Goal: Transaction & Acquisition: Purchase product/service

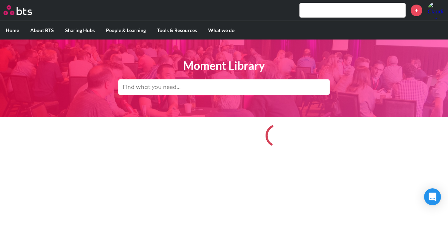
click at [188, 88] on input "text" at bounding box center [224, 87] width 212 height 16
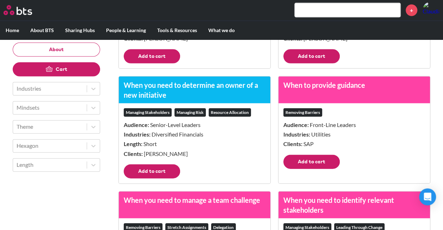
scroll to position [744, 0]
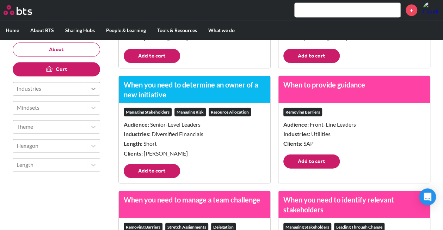
click at [95, 90] on icon at bounding box center [93, 88] width 7 height 7
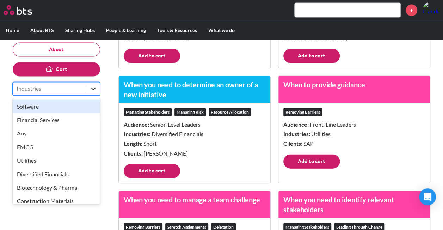
click at [93, 88] on icon at bounding box center [93, 88] width 7 height 7
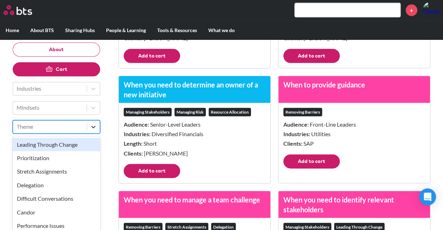
click at [94, 128] on icon at bounding box center [93, 126] width 7 height 7
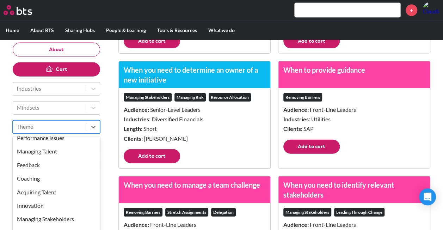
scroll to position [87, 0]
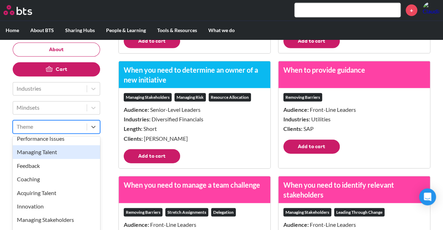
click at [60, 152] on div "Managing Talent" at bounding box center [56, 151] width 87 height 13
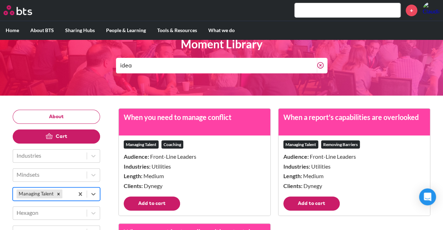
scroll to position [23, 0]
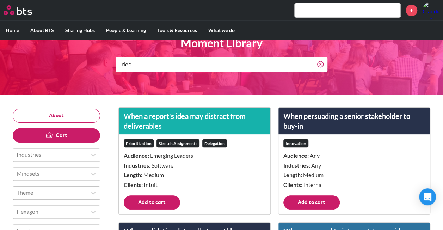
drag, startPoint x: 149, startPoint y: 58, endPoint x: 80, endPoint y: 66, distance: 68.9
click at [80, 66] on header "Moment Library idea" at bounding box center [221, 56] width 443 height 78
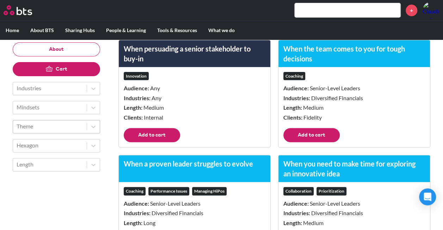
scroll to position [0, 0]
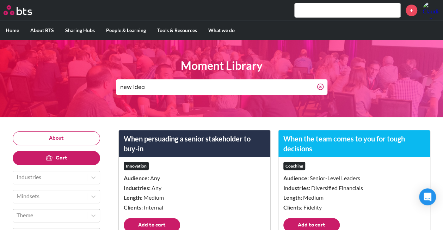
drag, startPoint x: 223, startPoint y: 85, endPoint x: 101, endPoint y: 85, distance: 122.0
click at [101, 85] on header "Moment Library new idea" at bounding box center [221, 78] width 443 height 78
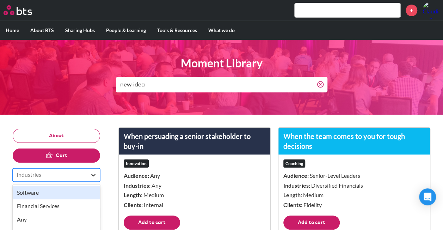
click at [96, 176] on icon at bounding box center [93, 174] width 7 height 7
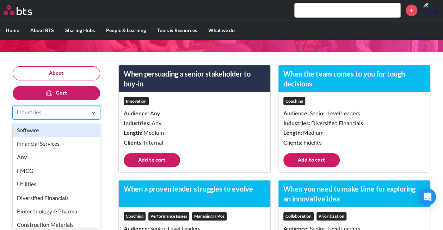
scroll to position [5, 0]
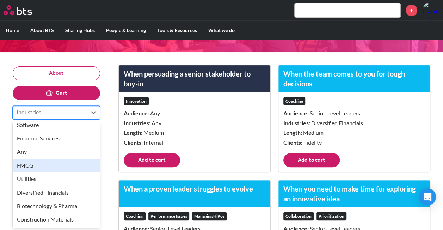
click at [57, 166] on div "FMCG" at bounding box center [56, 165] width 87 height 13
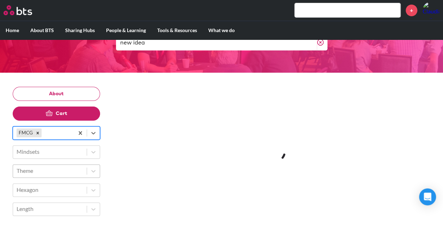
scroll to position [44, 0]
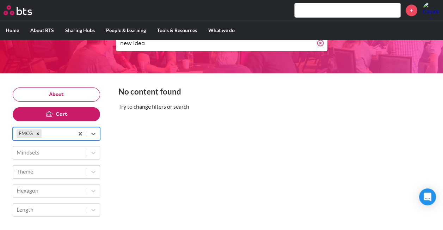
click at [152, 47] on input "new idea" at bounding box center [216, 44] width 201 height 16
type input "n"
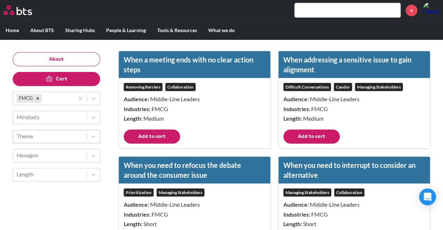
scroll to position [76, 0]
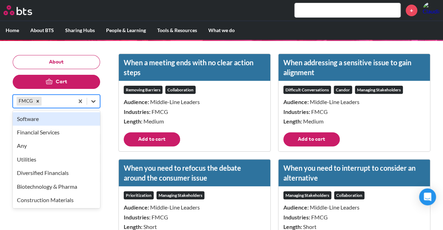
click at [97, 100] on div at bounding box center [93, 101] width 13 height 13
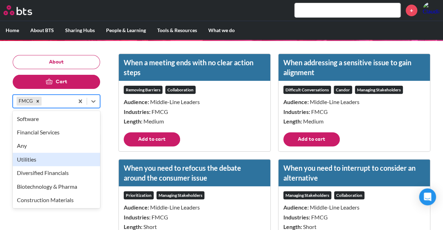
click at [69, 159] on div "Utilities" at bounding box center [56, 159] width 87 height 13
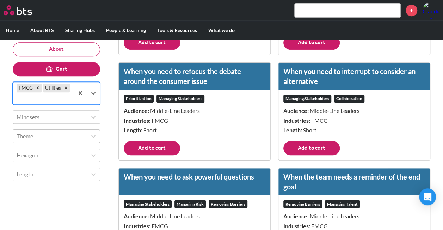
scroll to position [175, 0]
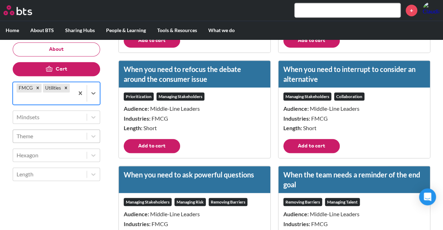
click at [157, 149] on button "Add to cart" at bounding box center [152, 146] width 56 height 14
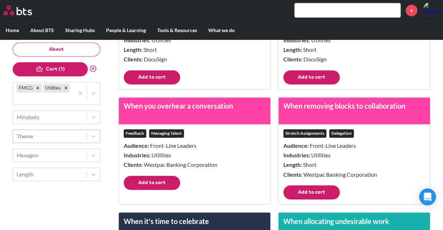
scroll to position [467, 0]
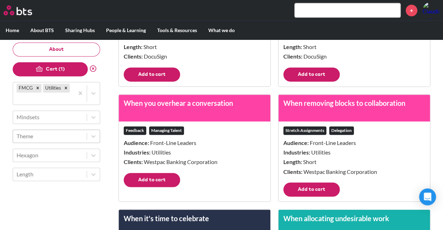
click at [314, 185] on button "Add to cart" at bounding box center [311, 189] width 56 height 14
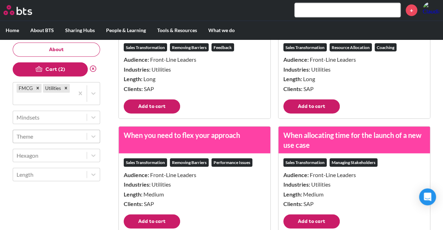
scroll to position [780, 0]
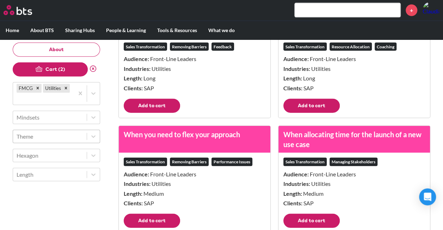
click at [159, 104] on button "Add to cart" at bounding box center [152, 106] width 56 height 14
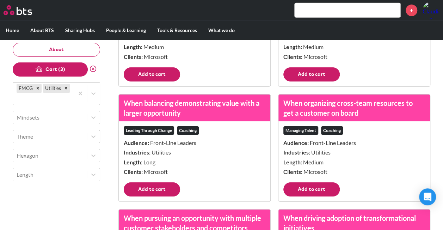
scroll to position [1157, 0]
click at [317, 188] on button "Add to cart" at bounding box center [311, 189] width 56 height 14
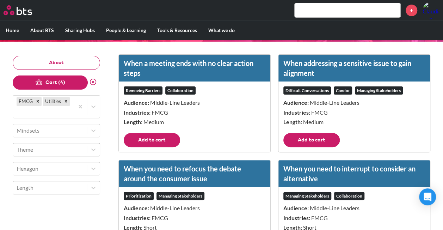
scroll to position [0, 0]
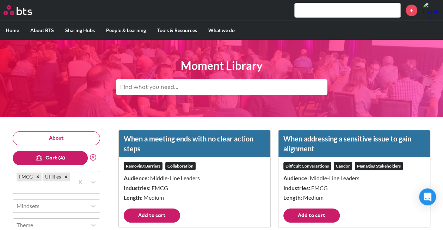
click at [186, 87] on input "text" at bounding box center [222, 87] width 212 height 16
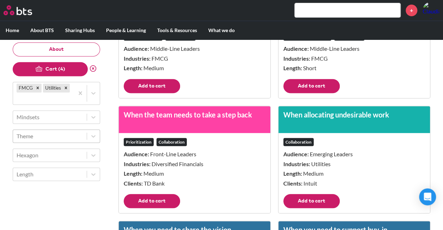
scroll to position [131, 0]
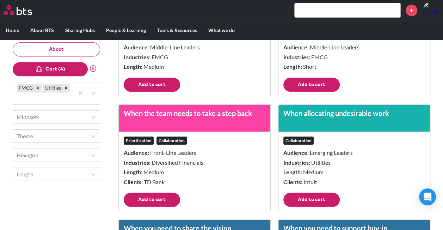
type input "collaboration"
click at [155, 197] on button "Add to cart" at bounding box center [152, 199] width 56 height 14
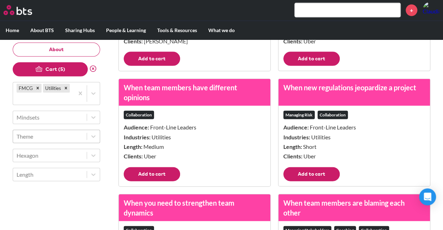
scroll to position [732, 0]
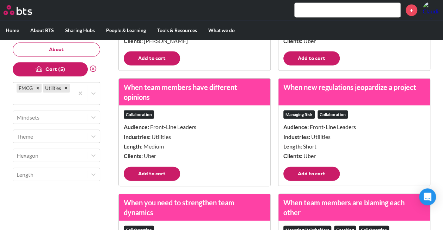
click at [157, 175] on button "Add to cart" at bounding box center [152, 174] width 56 height 14
click at [61, 67] on button "Cart (6)" at bounding box center [50, 69] width 75 height 14
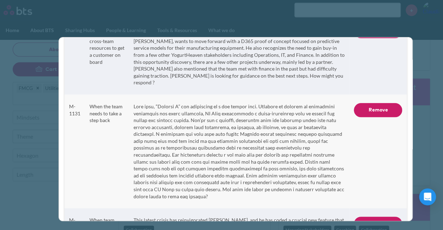
scroll to position [410, 0]
